Goal: Task Accomplishment & Management: Use online tool/utility

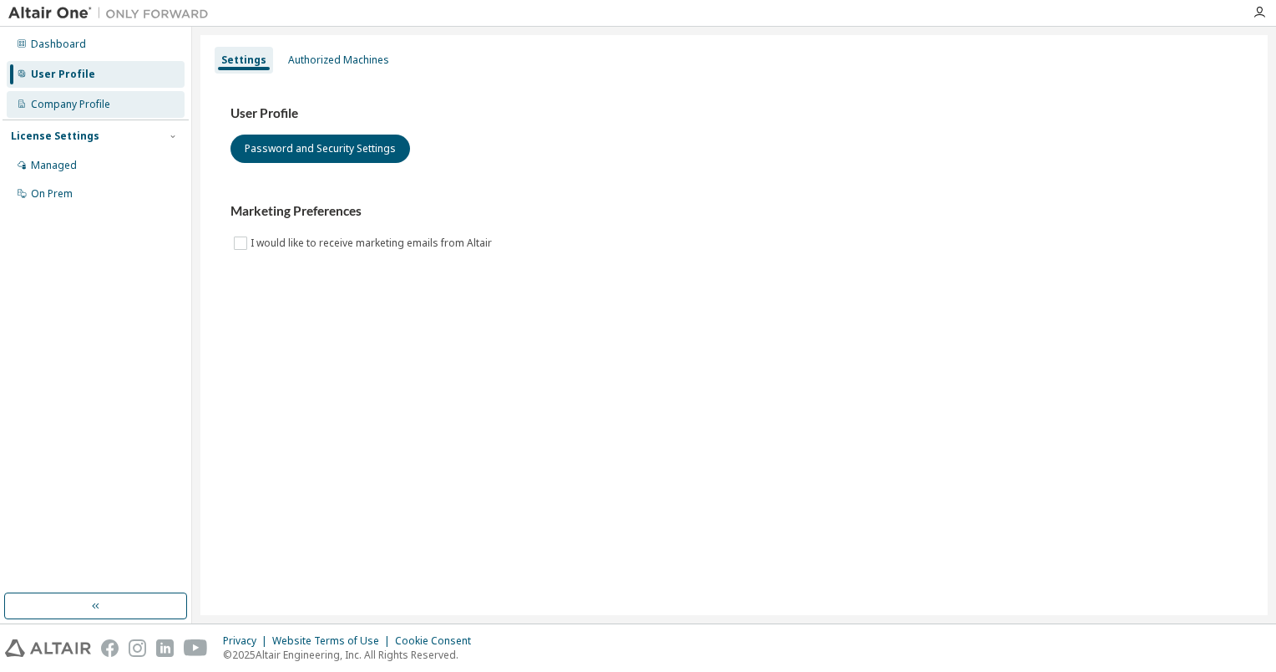
click at [88, 107] on div "Company Profile" at bounding box center [70, 104] width 79 height 13
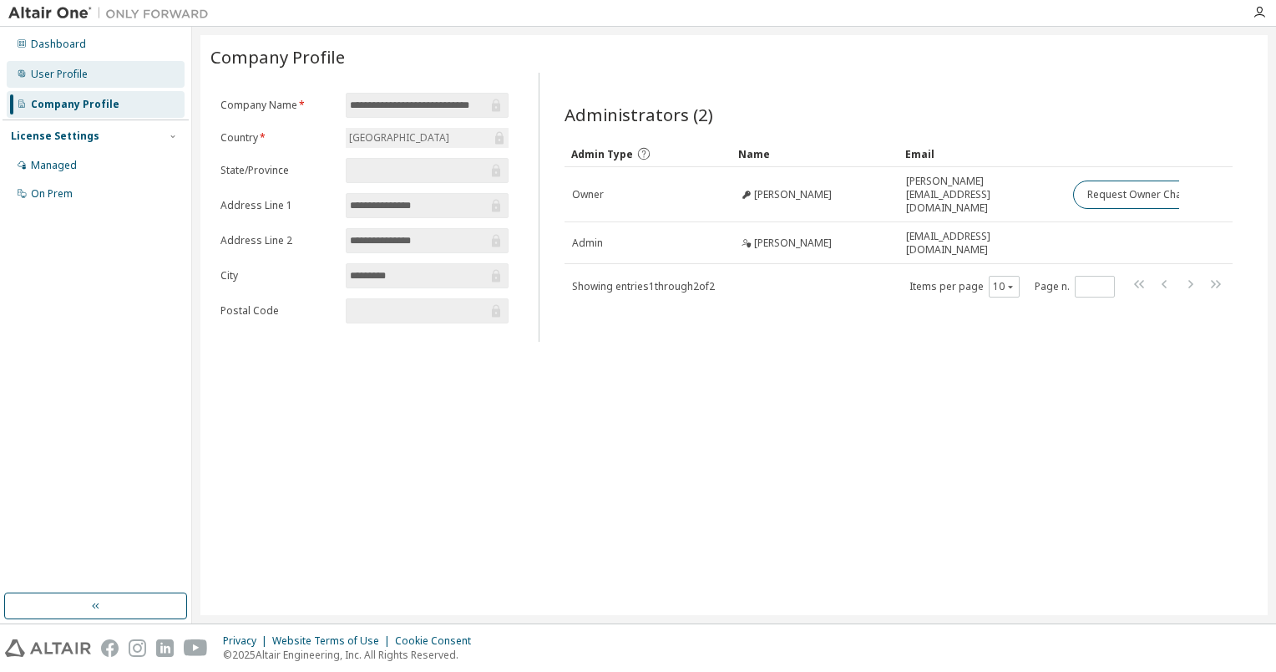
click at [88, 77] on div "User Profile" at bounding box center [96, 74] width 178 height 27
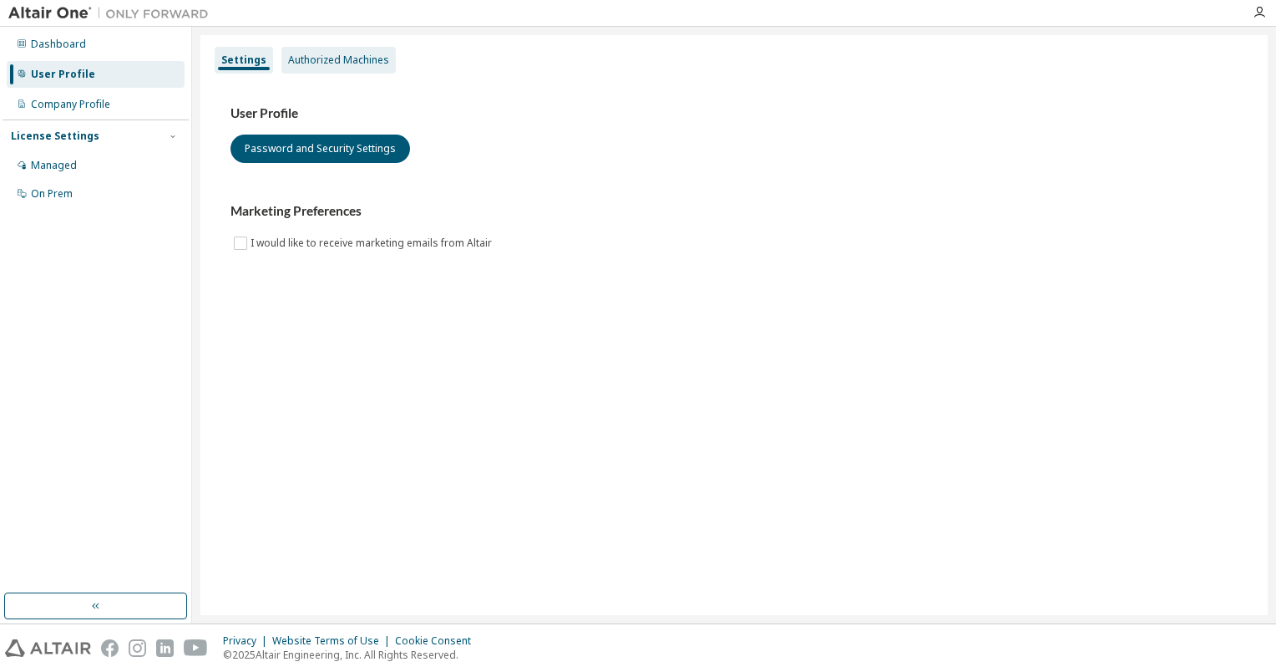
click at [322, 65] on div "Authorized Machines" at bounding box center [338, 59] width 101 height 13
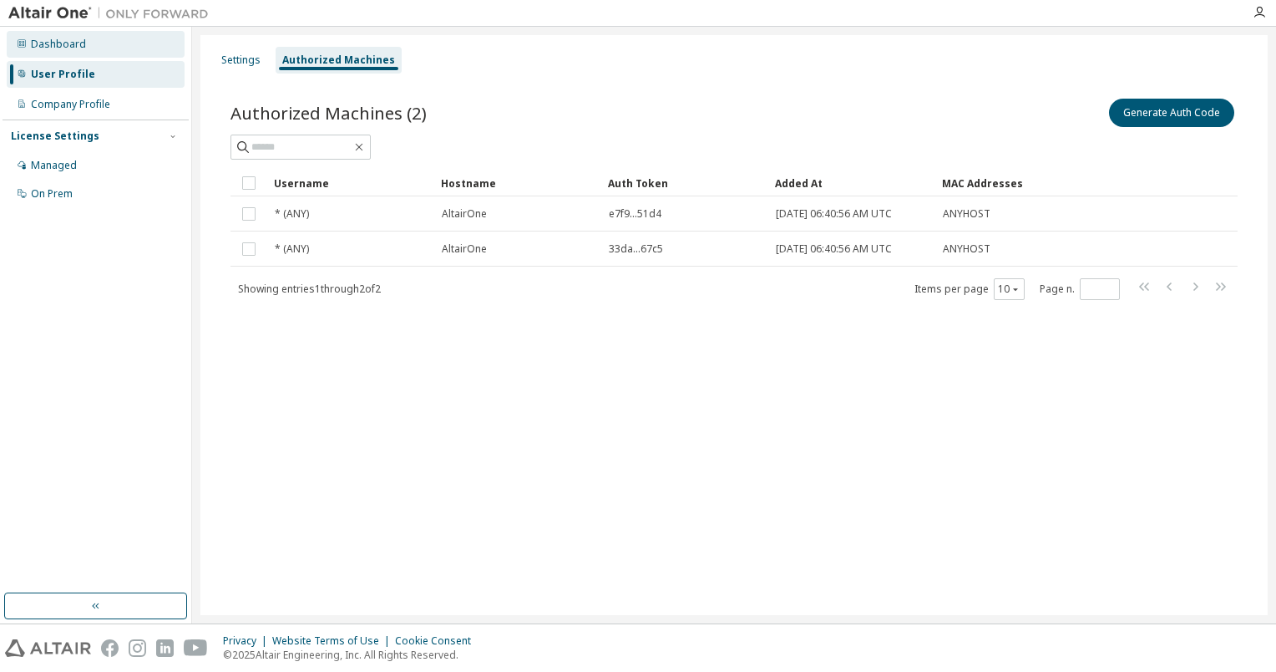
click at [66, 40] on div "Dashboard" at bounding box center [58, 44] width 55 height 13
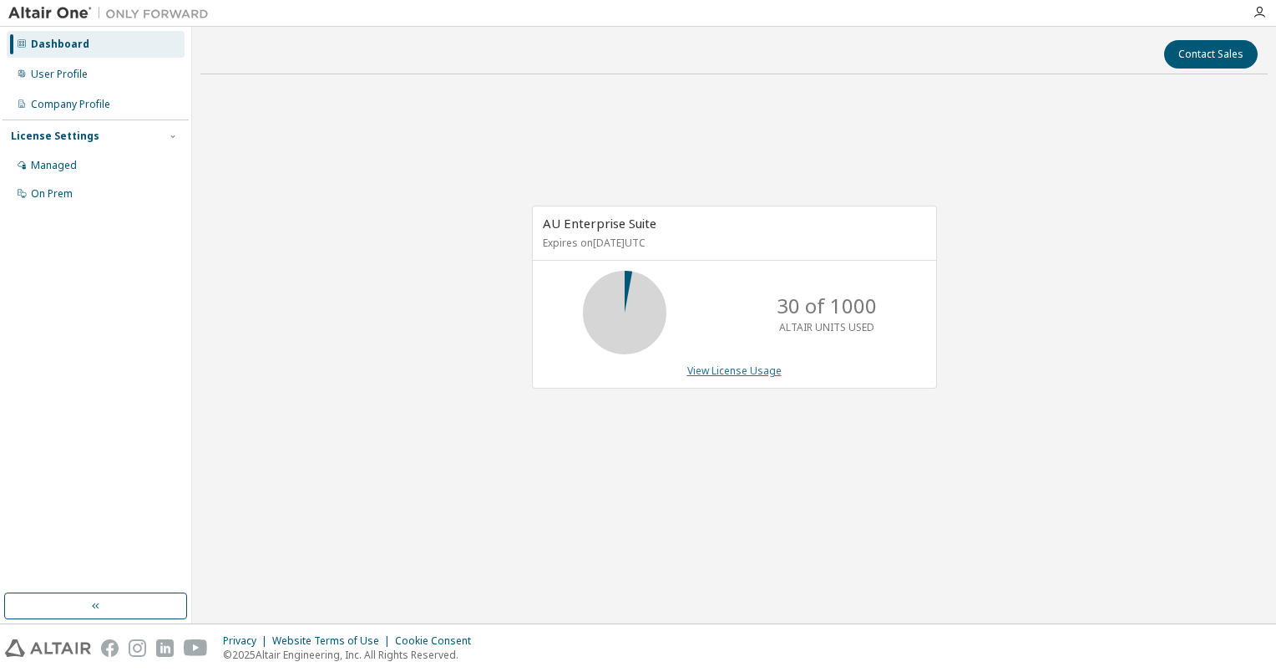
click at [728, 365] on link "View License Usage" at bounding box center [734, 370] width 94 height 14
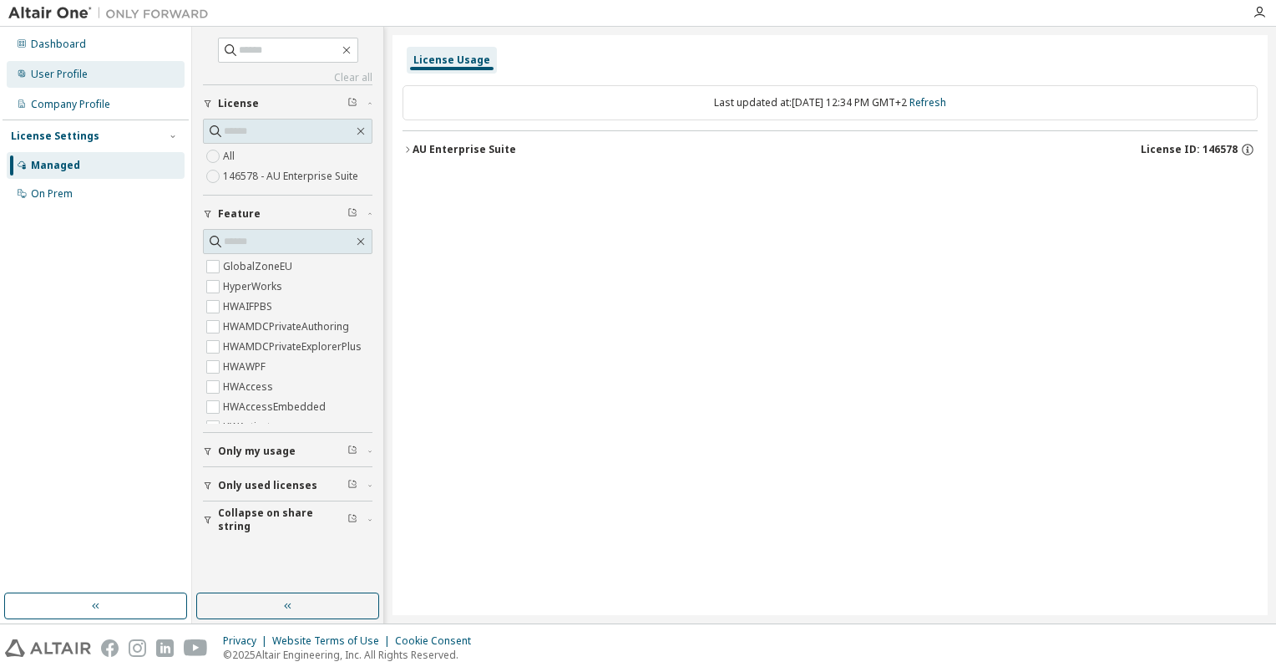
click at [92, 68] on div "User Profile" at bounding box center [96, 74] width 178 height 27
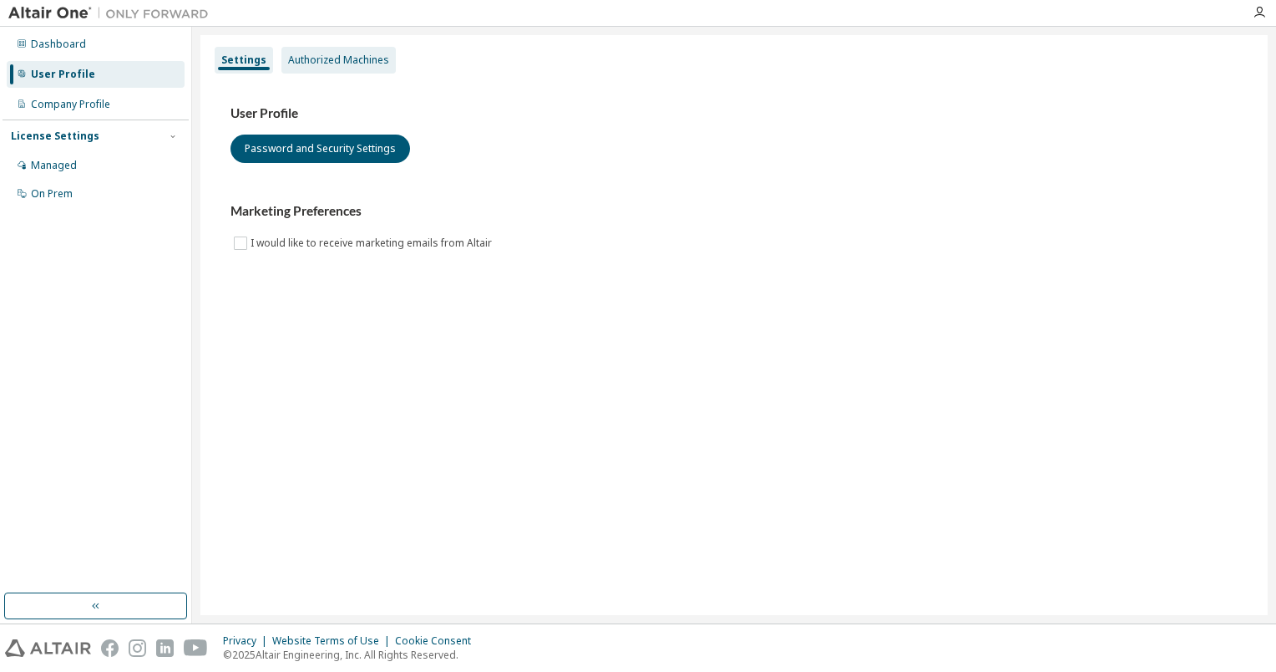
click at [331, 65] on div "Authorized Machines" at bounding box center [338, 59] width 101 height 13
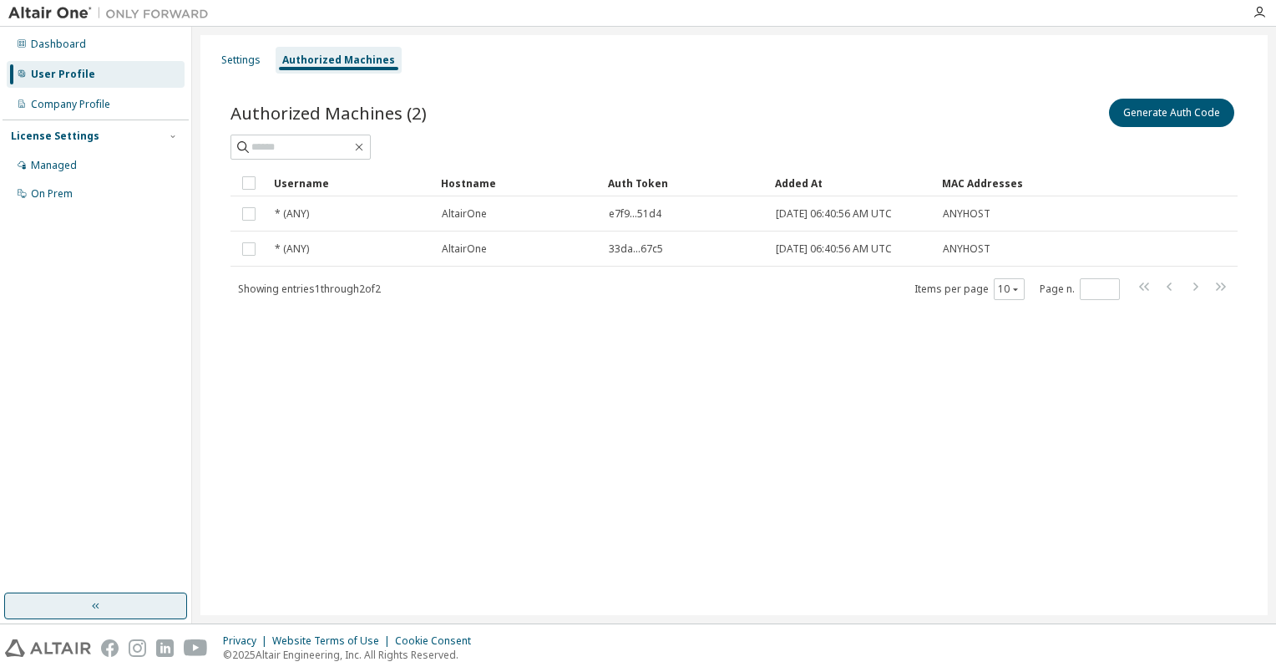
click at [114, 608] on button "button" at bounding box center [95, 605] width 183 height 27
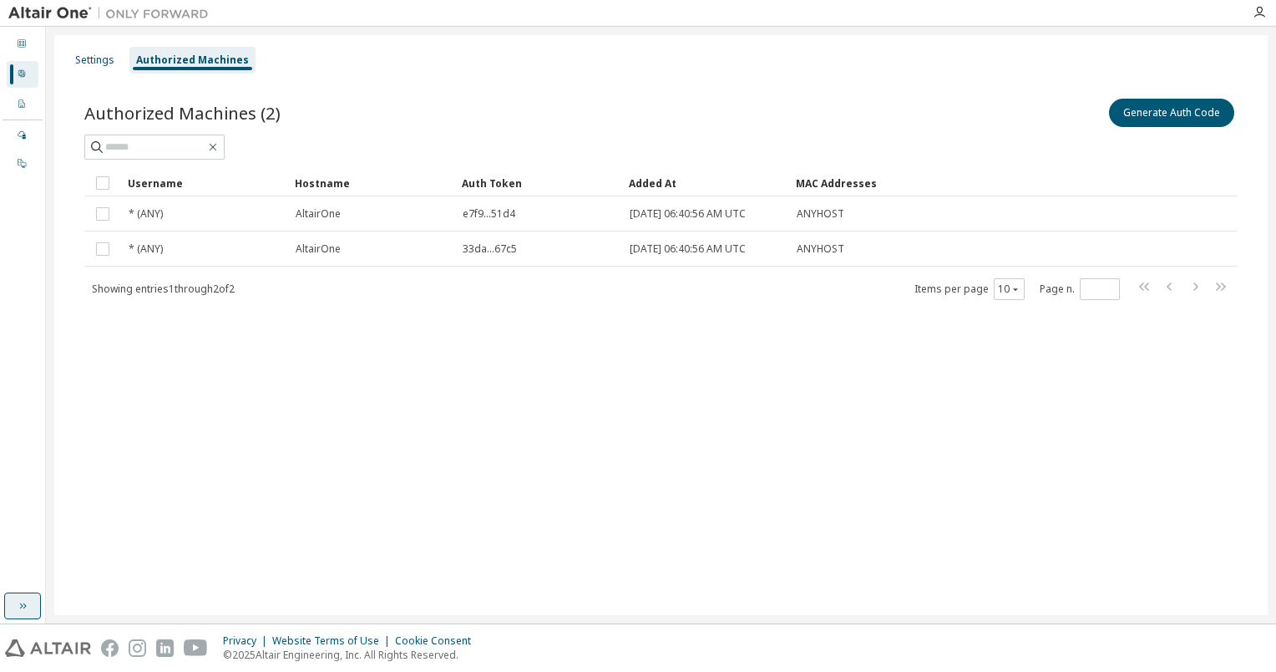
click at [28, 602] on icon "button" at bounding box center [22, 605] width 13 height 13
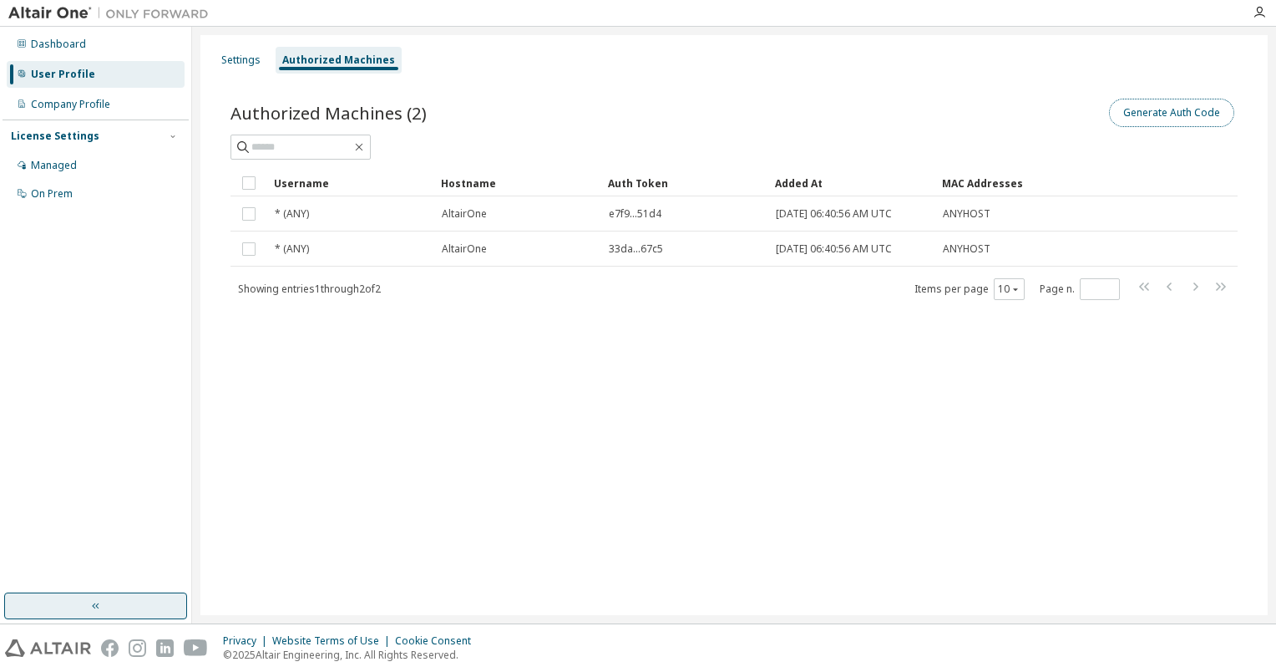
click at [1182, 124] on button "Generate Auth Code" at bounding box center [1171, 113] width 125 height 28
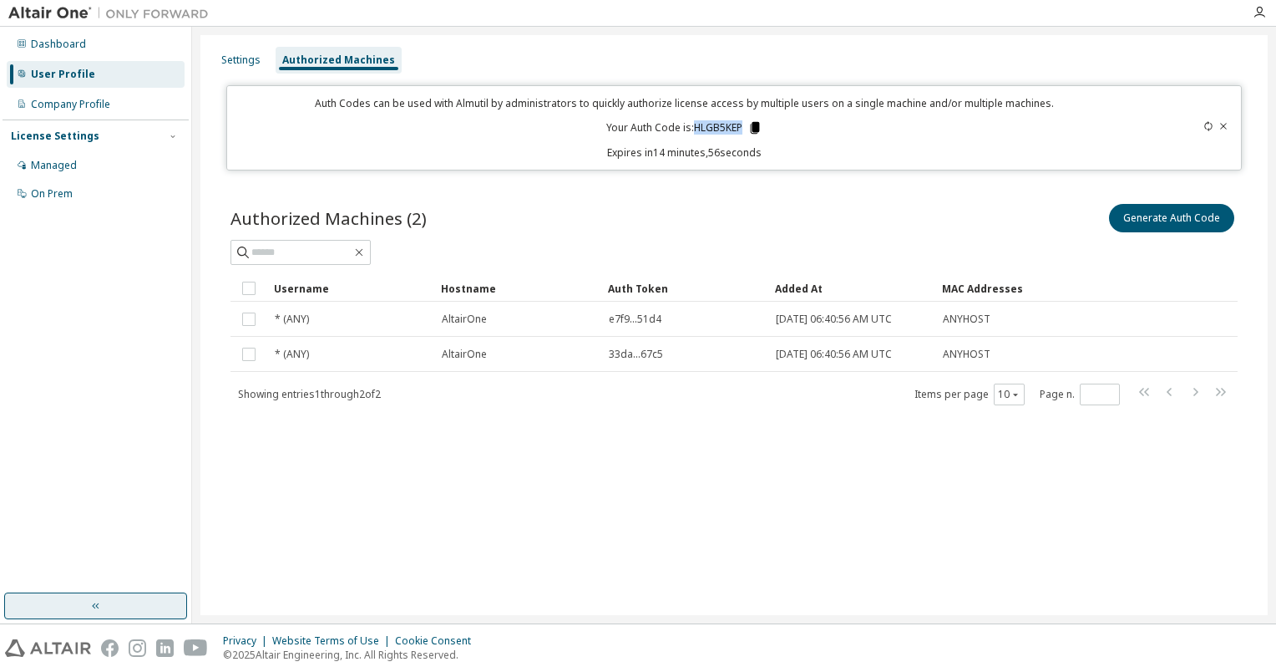
drag, startPoint x: 696, startPoint y: 127, endPoint x: 748, endPoint y: 127, distance: 52.6
click at [748, 127] on p "Your Auth Code is: HLGB5KEP" at bounding box center [684, 127] width 156 height 15
drag, startPoint x: 748, startPoint y: 127, endPoint x: 758, endPoint y: 127, distance: 10.0
click at [758, 127] on icon at bounding box center [755, 128] width 9 height 12
